Goal: Complete application form: Complete application form

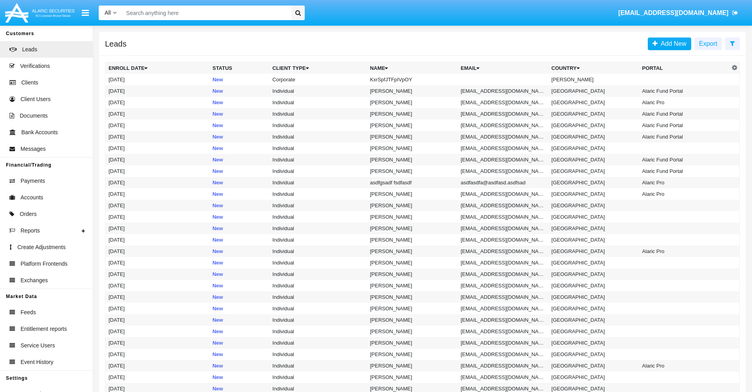
click at [732, 43] on icon at bounding box center [732, 43] width 5 height 6
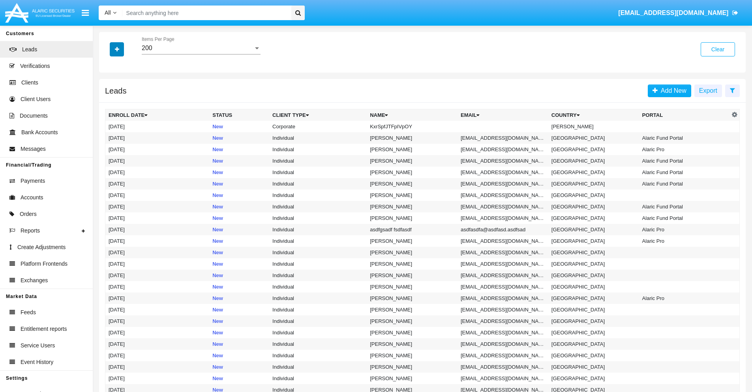
click at [117, 49] on icon "button" at bounding box center [117, 50] width 4 height 6
click at [123, 88] on span "Name" at bounding box center [123, 88] width 17 height 9
click at [109, 92] on input "Name" at bounding box center [108, 92] width 0 height 0
checkbox input "true"
click at [117, 49] on icon "button" at bounding box center [117, 50] width 4 height 6
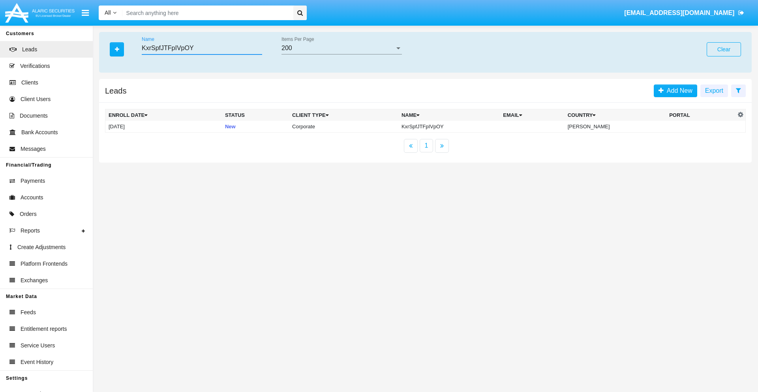
type input "KxrSpfJTFpIVpOY"
click at [456, 126] on td "KxrSpfJTFpIVpOY" at bounding box center [448, 127] width 101 height 12
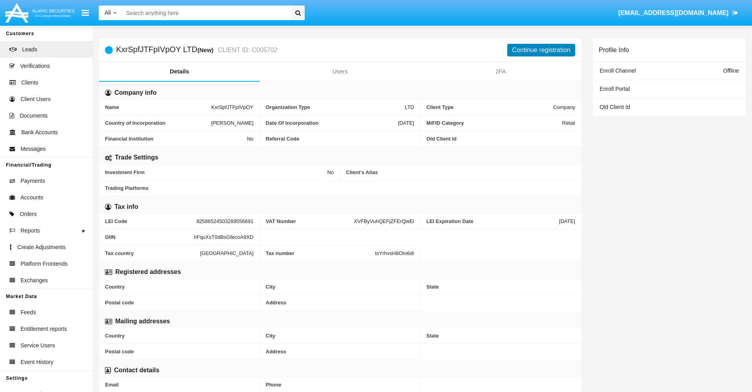
click at [541, 50] on button "Continue registration" at bounding box center [541, 50] width 68 height 13
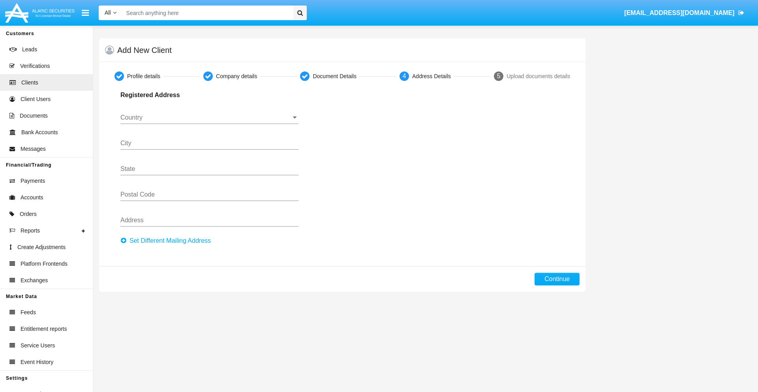
click at [168, 241] on button "Set Different Mailing Address" at bounding box center [167, 241] width 95 height 13
click at [209, 118] on input "Country" at bounding box center [209, 117] width 178 height 7
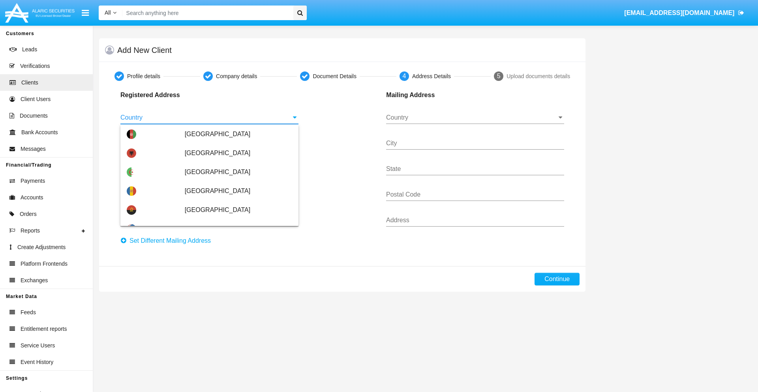
scroll to position [468, 0]
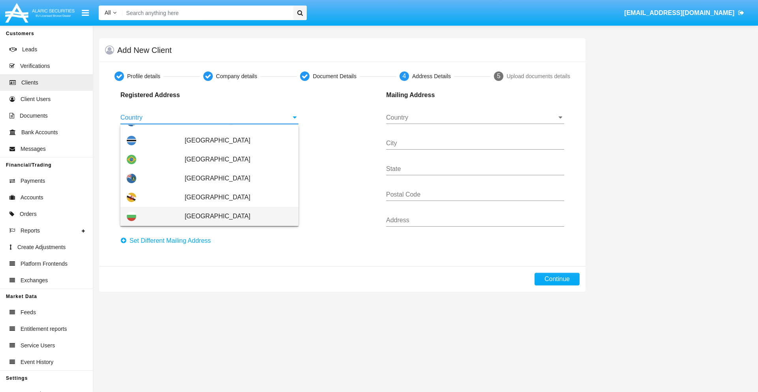
click at [234, 216] on span "Bulgaria" at bounding box center [238, 216] width 107 height 19
type input "Bulgaria"
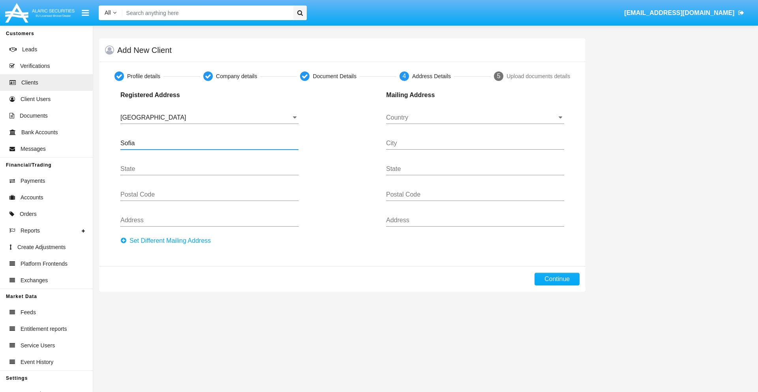
type input "Sofia"
type input "1000"
type input "Vasil Levski"
click at [475, 118] on input "Country" at bounding box center [475, 117] width 178 height 7
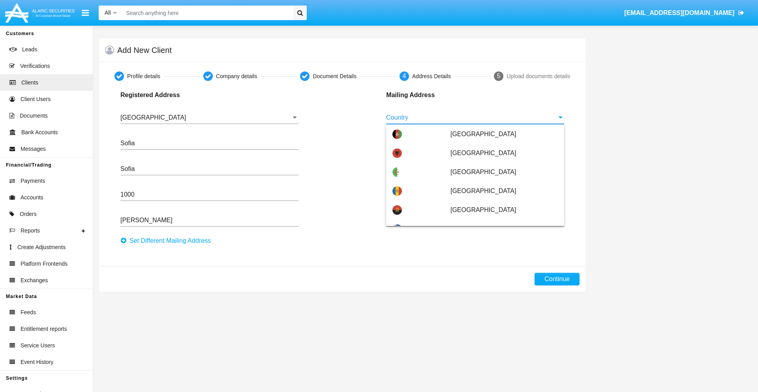
click at [500, 257] on span "Argentina" at bounding box center [504, 266] width 107 height 19
type input "Argentina"
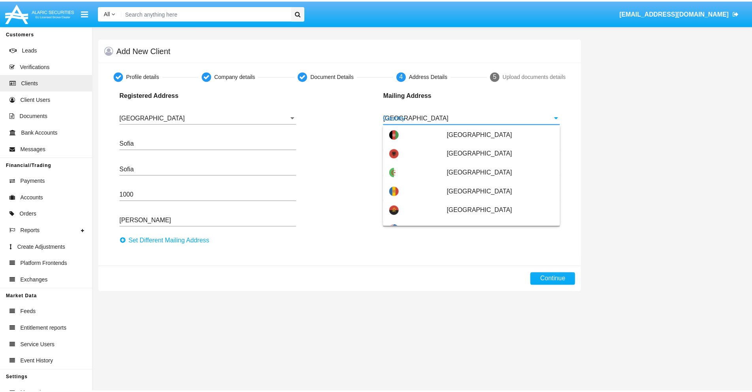
scroll to position [0, 0]
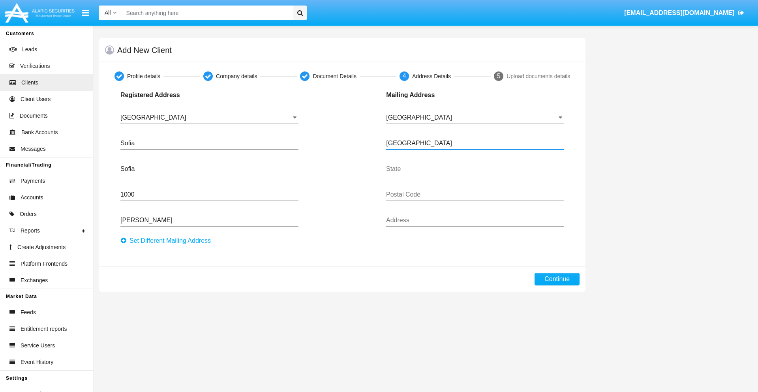
type input "Buenos Aires"
type input "7777"
type input "Test Mail Address"
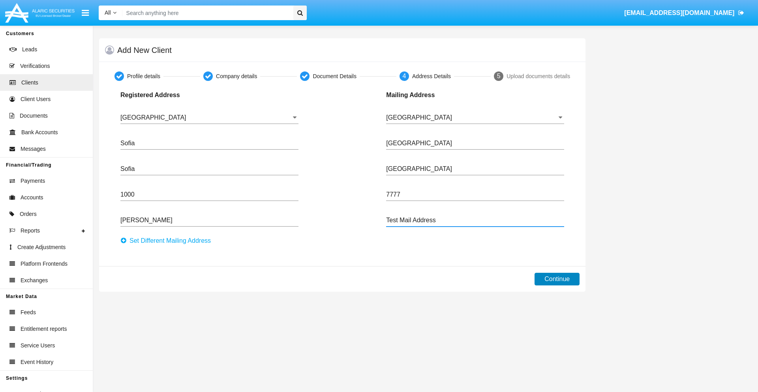
click at [557, 279] on button "Continue" at bounding box center [557, 279] width 45 height 13
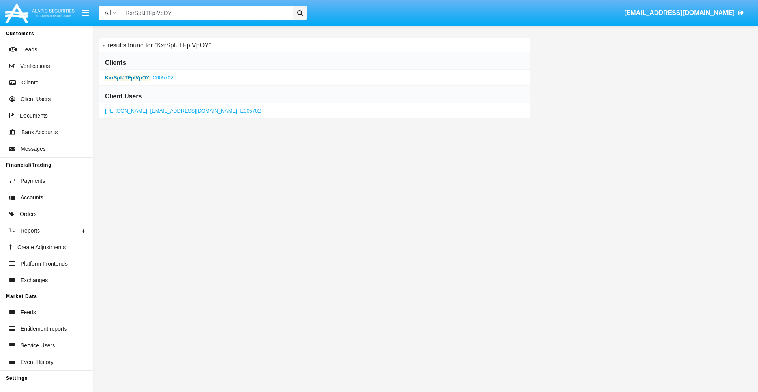
type input "KxrSpfJTFpIVpOY"
click at [127, 77] on b "KxrSpfJTFpIVpOY" at bounding box center [127, 78] width 45 height 6
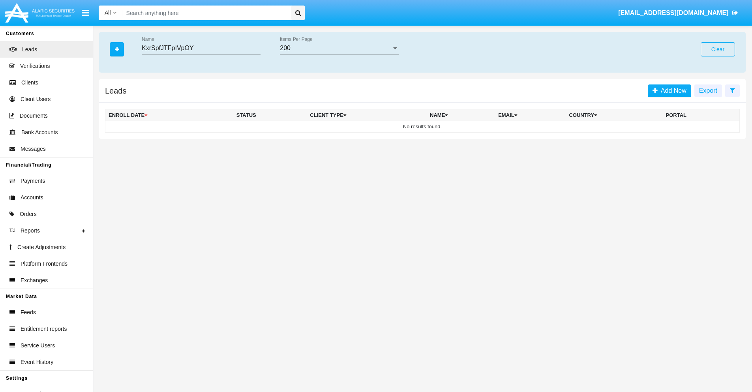
click at [718, 49] on button "Clear" at bounding box center [718, 49] width 34 height 14
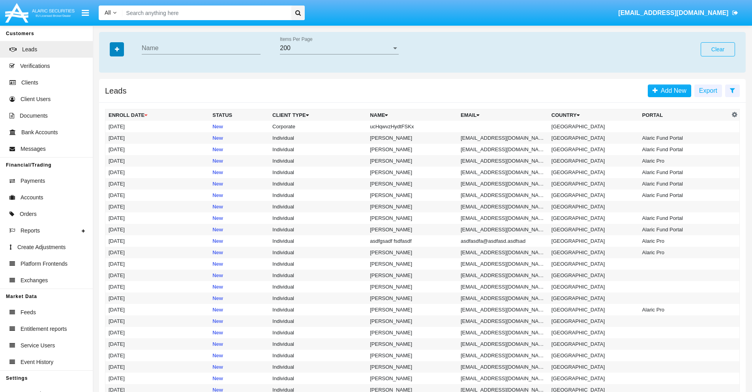
click at [117, 49] on icon "button" at bounding box center [117, 50] width 4 height 6
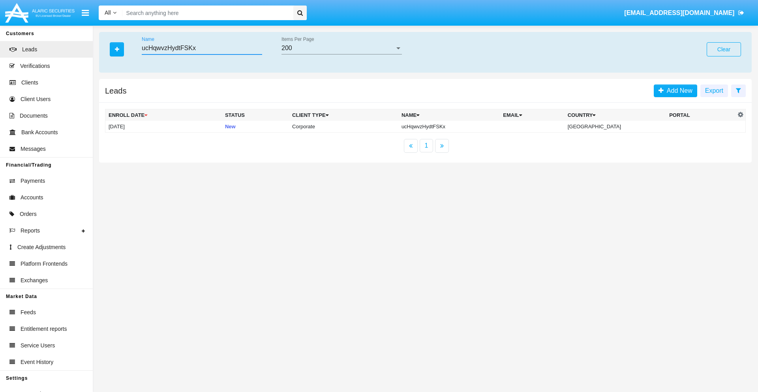
type input "ucHqwvzHydtFSKx"
click at [456, 126] on td "ucHqwvzHydtFSKx" at bounding box center [448, 127] width 101 height 12
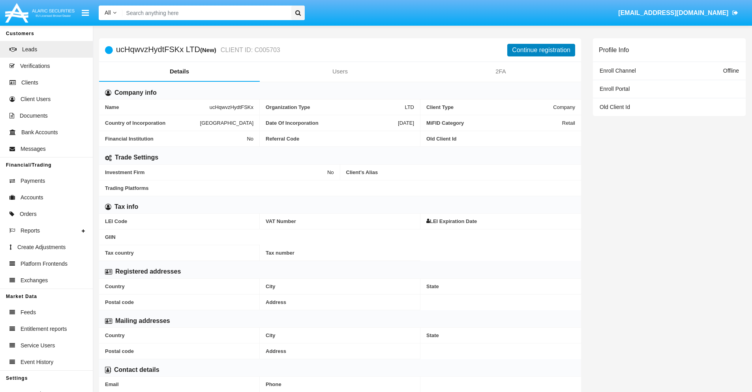
click at [541, 50] on button "Continue registration" at bounding box center [541, 50] width 68 height 13
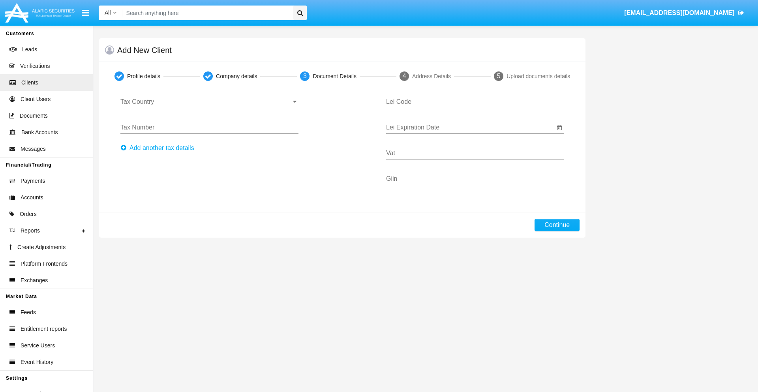
click at [209, 102] on input "Tax Country" at bounding box center [209, 101] width 178 height 7
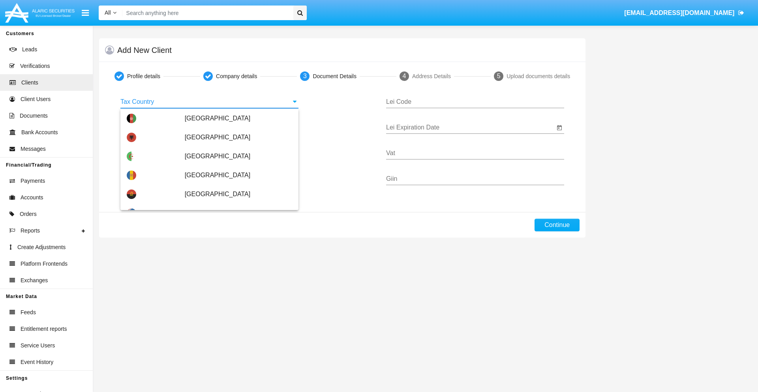
type input "Bulgaria"
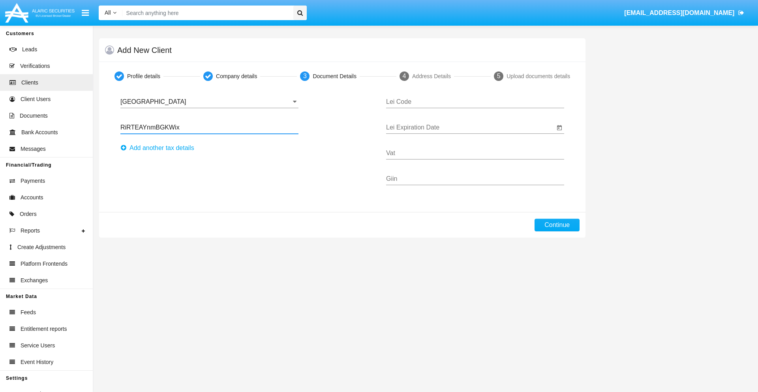
type input "RiRTEAYnmBGKWix"
click at [160, 148] on button "Аdd another tax details" at bounding box center [159, 148] width 79 height 13
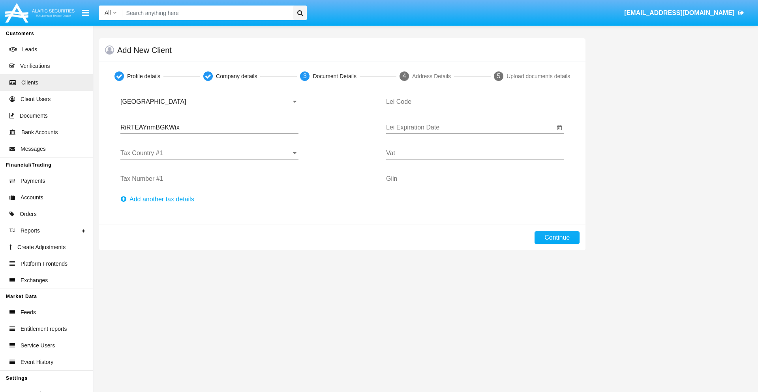
click at [209, 153] on input "Tax Country #1" at bounding box center [209, 153] width 178 height 7
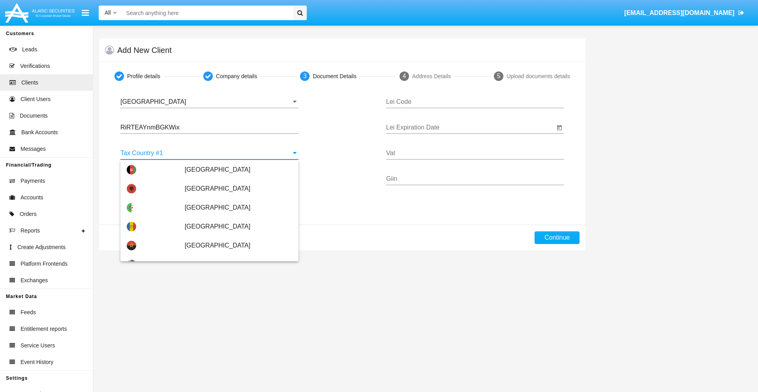
scroll to position [1756, 0]
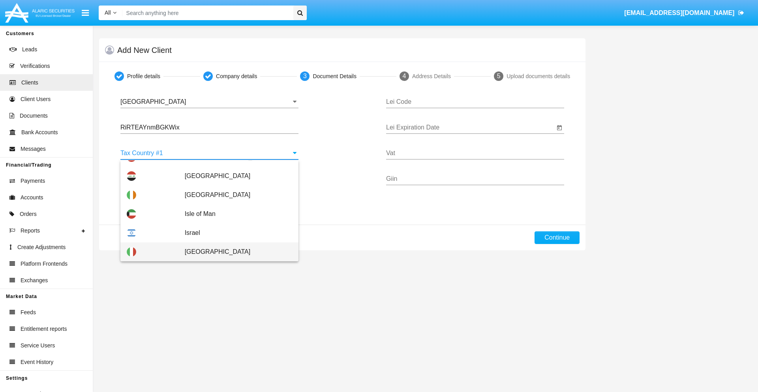
click at [234, 252] on span "Italy" at bounding box center [238, 251] width 107 height 19
type input "Italy"
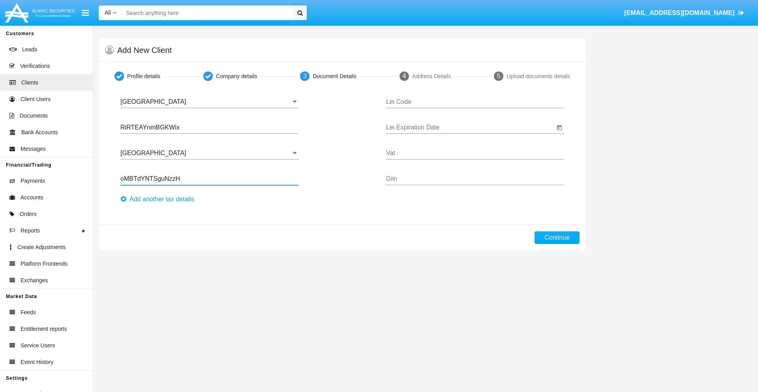
type input "oMBTdYNTSguNzzH"
click at [160, 199] on button "Аdd another tax details" at bounding box center [159, 199] width 79 height 13
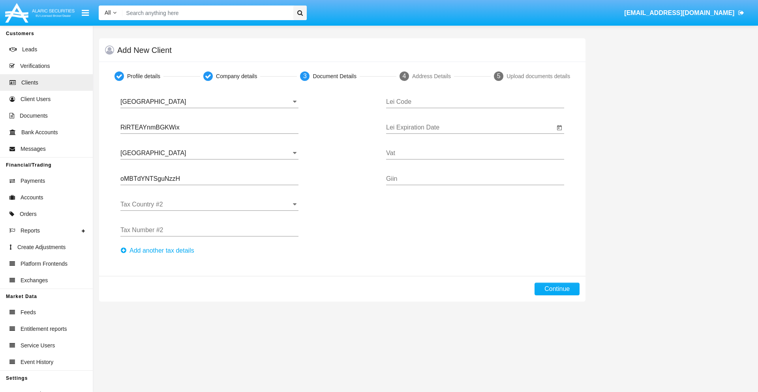
click at [209, 205] on input "Tax Country #2" at bounding box center [209, 204] width 178 height 7
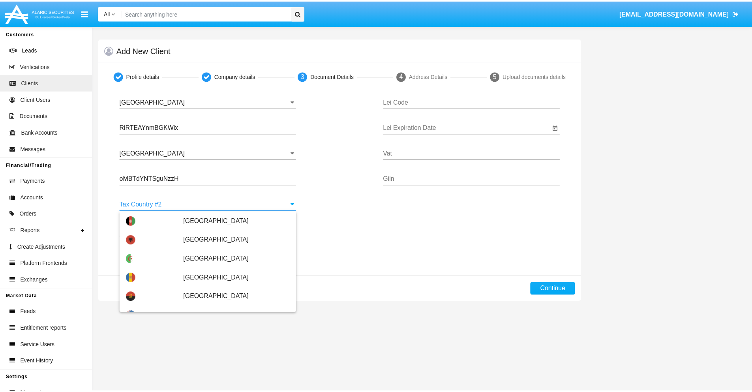
scroll to position [3519, 0]
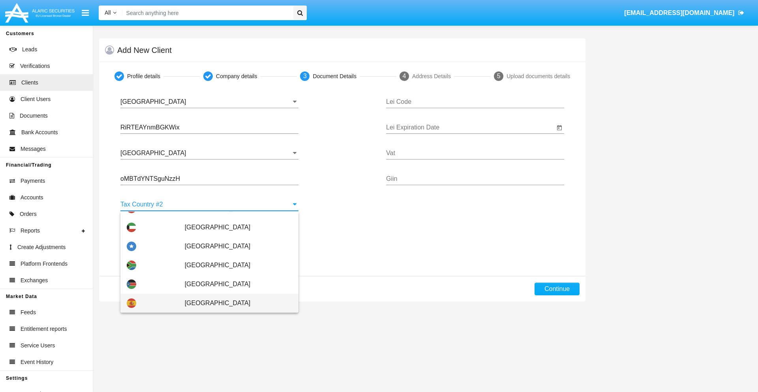
click at [234, 303] on span "Spain" at bounding box center [238, 303] width 107 height 19
type input "Spain"
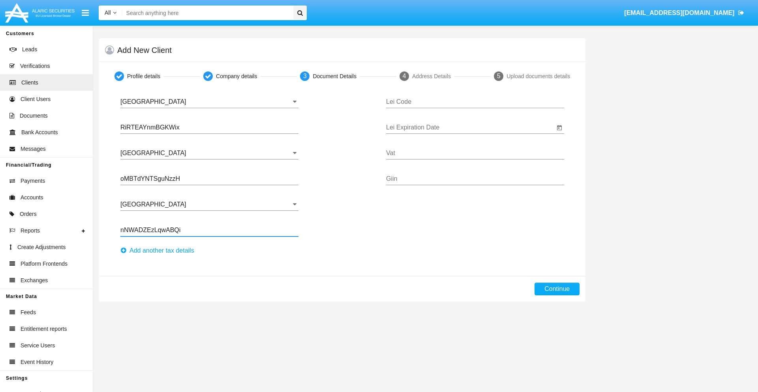
type input "nNWADZEzLqwABQi"
type input "NRMBFDVCZJOARDVCPPPK"
click at [470, 128] on input "Lei Expiration Date" at bounding box center [470, 127] width 169 height 7
click at [410, 150] on span "SEP 2025" at bounding box center [403, 151] width 17 height 6
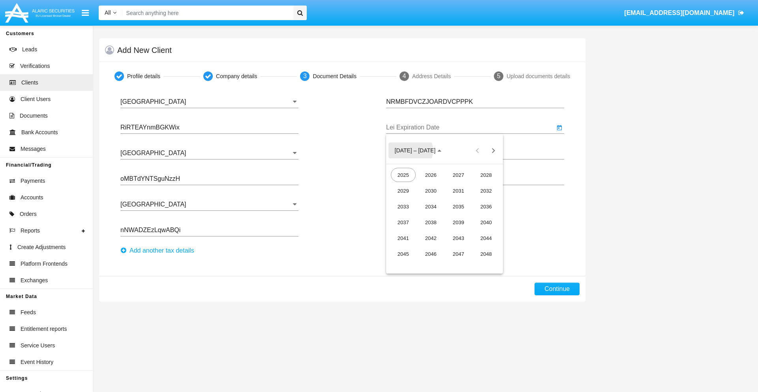
click at [486, 222] on div "2040" at bounding box center [486, 222] width 25 height 14
click at [431, 207] on div "JUN" at bounding box center [431, 206] width 25 height 14
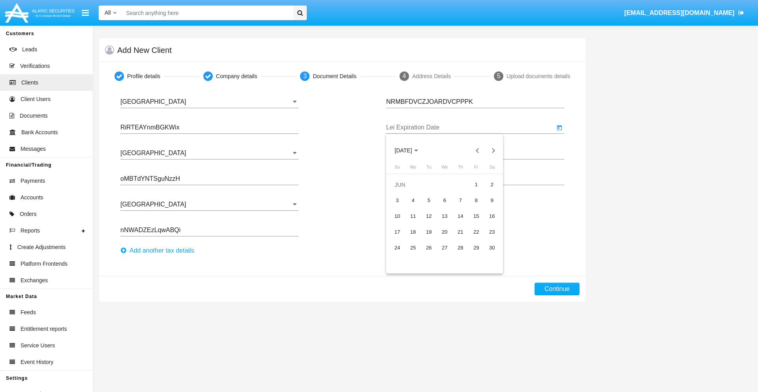
click at [476, 216] on div "15" at bounding box center [476, 216] width 14 height 14
type input "06/15/40"
type input "rLICgTYLdMofGdG"
type input "xERHzFJGJHlphQf"
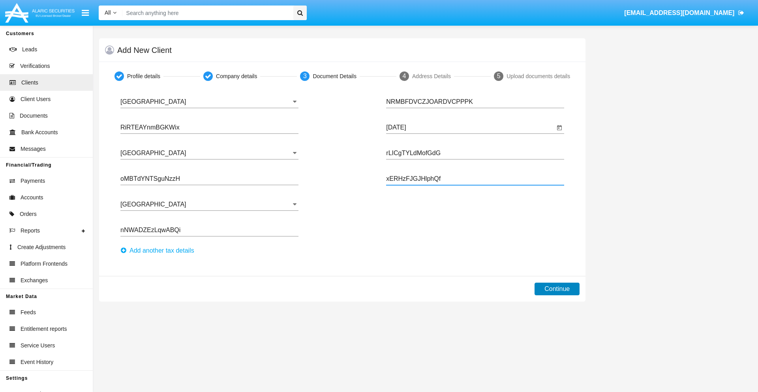
click at [557, 289] on button "Continue" at bounding box center [557, 289] width 45 height 13
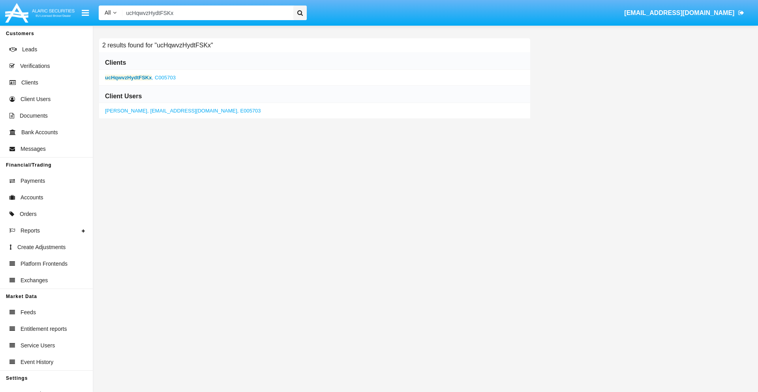
type input "ucHqwvzHydtFSKx"
click at [128, 77] on b "ucHqwvzHydtFSKx" at bounding box center [128, 78] width 47 height 6
